Goal: Task Accomplishment & Management: Manage account settings

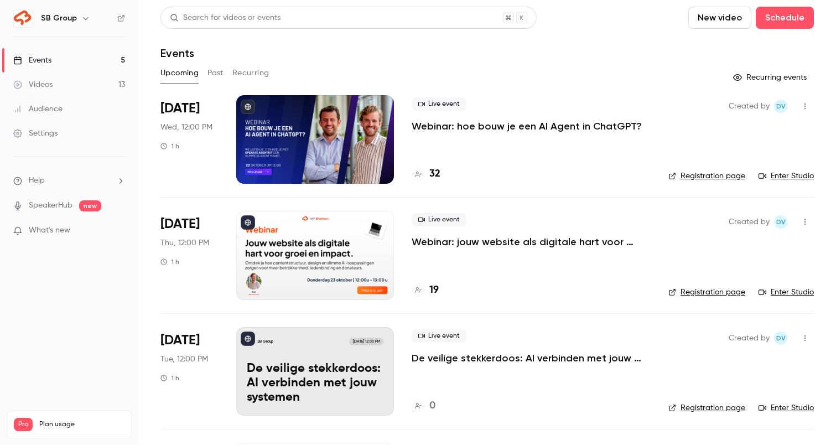
click at [50, 59] on div "Events" at bounding box center [32, 60] width 38 height 11
click at [210, 70] on button "Past" at bounding box center [216, 73] width 16 height 18
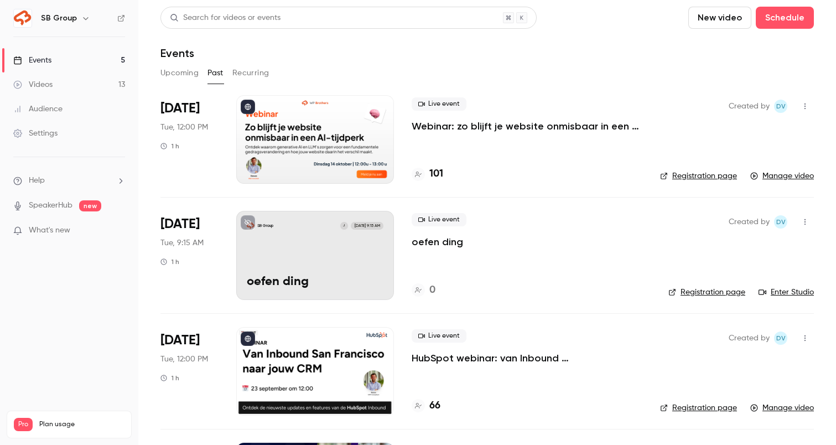
click at [806, 220] on icon "button" at bounding box center [805, 222] width 9 height 8
click at [743, 364] on div "Delete" at bounding box center [762, 365] width 84 height 11
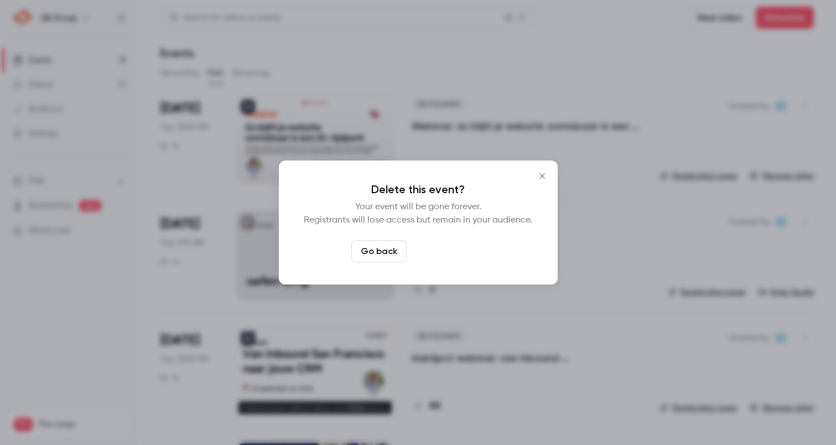
click at [459, 251] on button "Delete event" at bounding box center [448, 251] width 74 height 22
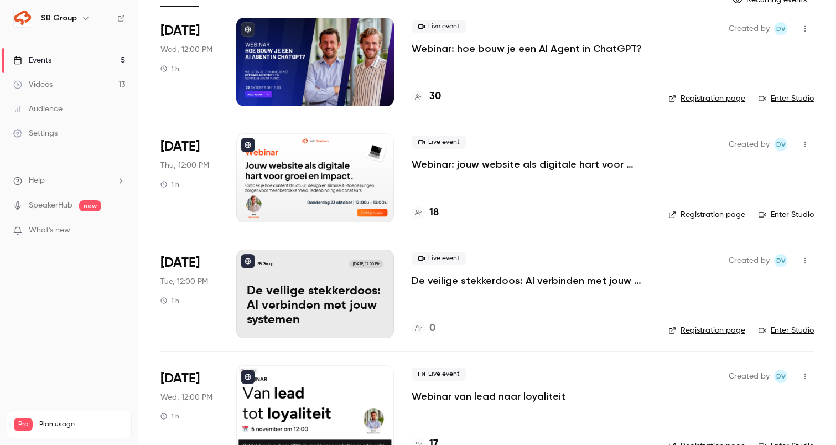
scroll to position [222, 0]
